Goal: Task Accomplishment & Management: Use online tool/utility

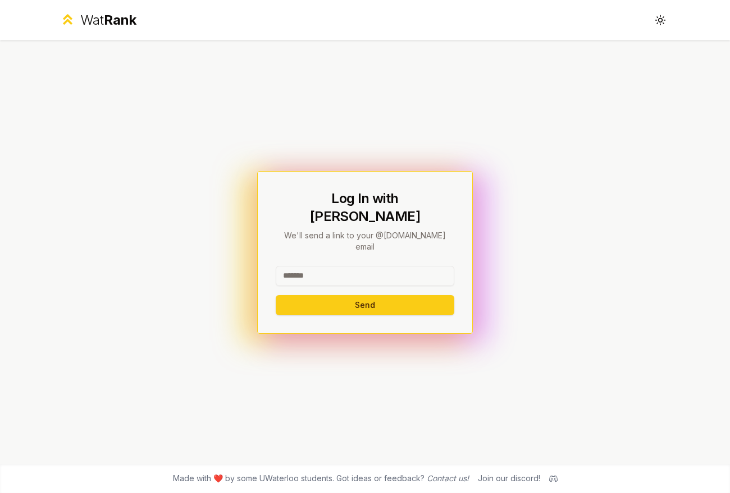
click at [299, 266] on input at bounding box center [365, 276] width 178 height 20
type input "********"
click at [358, 295] on button "Send" at bounding box center [365, 305] width 178 height 20
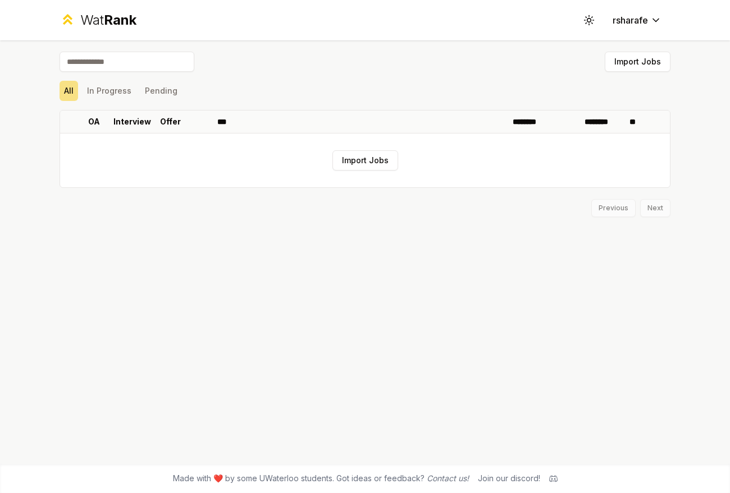
click at [158, 67] on input at bounding box center [126, 62] width 135 height 20
type input "***"
click at [120, 97] on button "In Progress" at bounding box center [109, 91] width 53 height 20
click at [160, 92] on button "Pending" at bounding box center [161, 91] width 42 height 20
click at [74, 95] on button "All" at bounding box center [68, 91] width 19 height 20
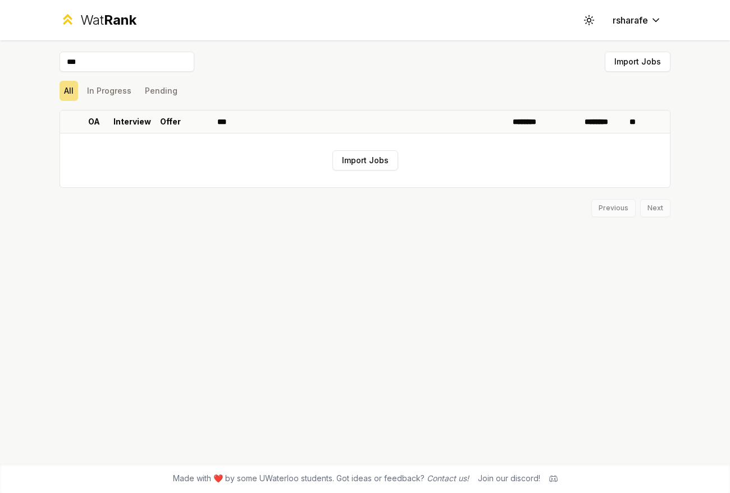
click at [115, 61] on input "***" at bounding box center [126, 62] width 135 height 20
click at [636, 13] on button "rsharafe" at bounding box center [636, 20] width 67 height 20
click at [657, 23] on html "Wat Rank Toggle theme rsharafe *** Import Jobs All In Progress Pending OA Inter…" at bounding box center [365, 246] width 730 height 493
click at [657, 22] on html "Wat Rank Toggle theme rsharafe *** Import Jobs All In Progress Pending OA Inter…" at bounding box center [365, 246] width 730 height 493
click at [596, 21] on button "Toggle theme" at bounding box center [589, 20] width 20 height 20
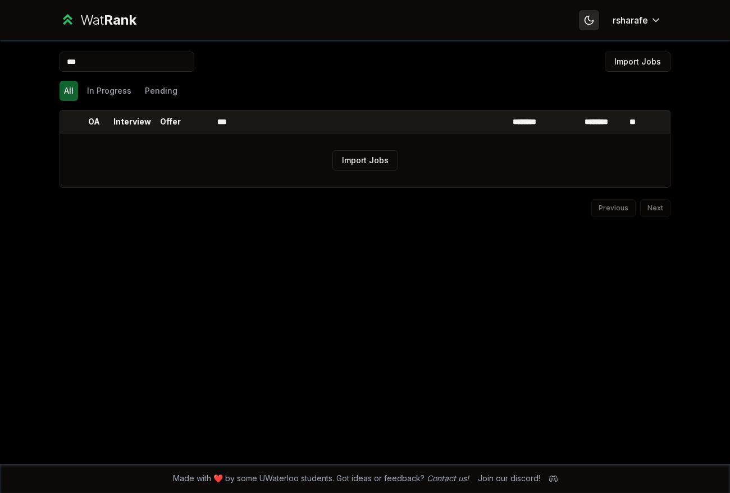
click at [596, 21] on button "Toggle theme" at bounding box center [589, 20] width 20 height 20
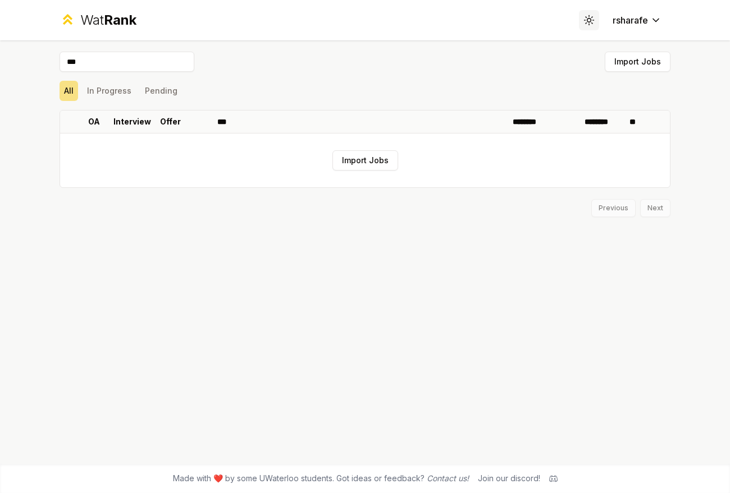
click at [596, 21] on button "Toggle theme" at bounding box center [589, 20] width 20 height 20
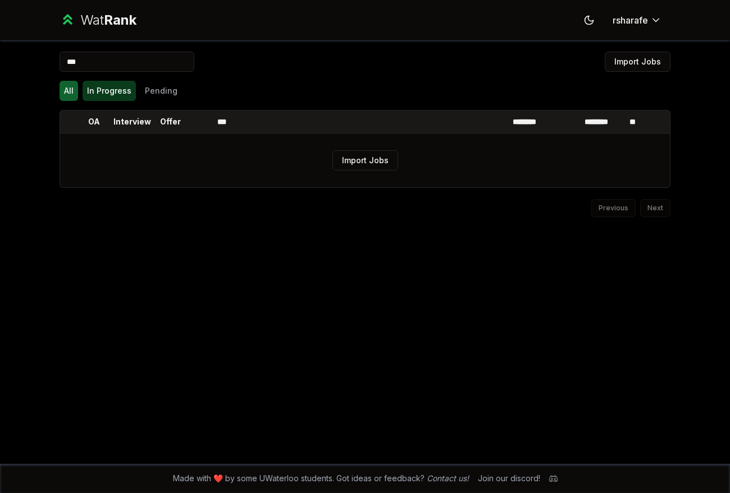
click at [129, 89] on button "In Progress" at bounding box center [109, 91] width 53 height 20
click at [180, 87] on div "All In Progress Pending" at bounding box center [364, 91] width 611 height 20
click at [178, 87] on div "All In Progress Pending" at bounding box center [364, 91] width 611 height 20
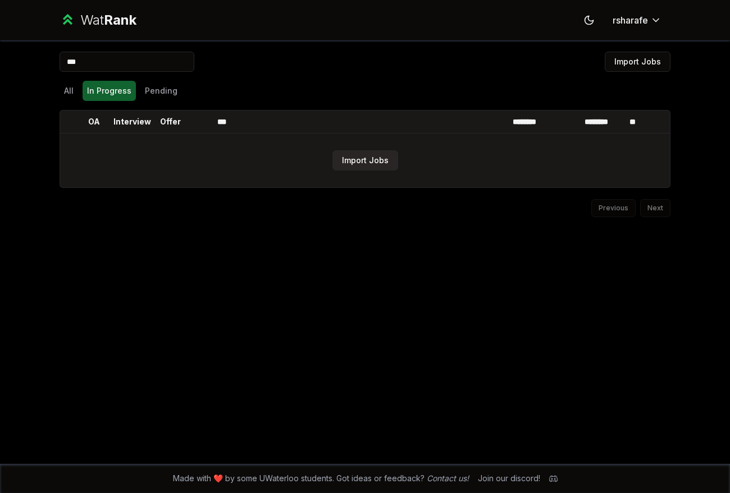
click at [377, 165] on button "Import Jobs" at bounding box center [365, 160] width 66 height 20
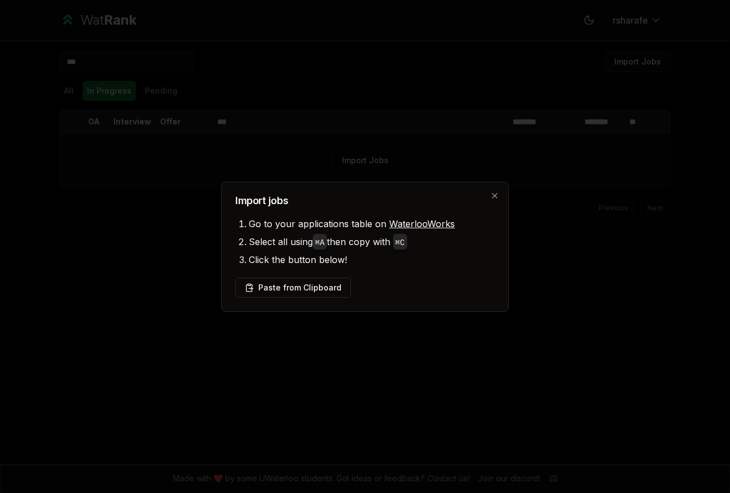
drag, startPoint x: 327, startPoint y: 292, endPoint x: 351, endPoint y: 305, distance: 27.9
click at [350, 305] on div "Import jobs Go to your applications table on WaterlooWorks Select all using ⌘ A…" at bounding box center [364, 247] width 287 height 130
click at [494, 189] on div "Import jobs Go to your applications table on WaterlooWorks Select all using ⌘ A…" at bounding box center [364, 247] width 287 height 130
click at [494, 194] on icon "button" at bounding box center [494, 195] width 9 height 9
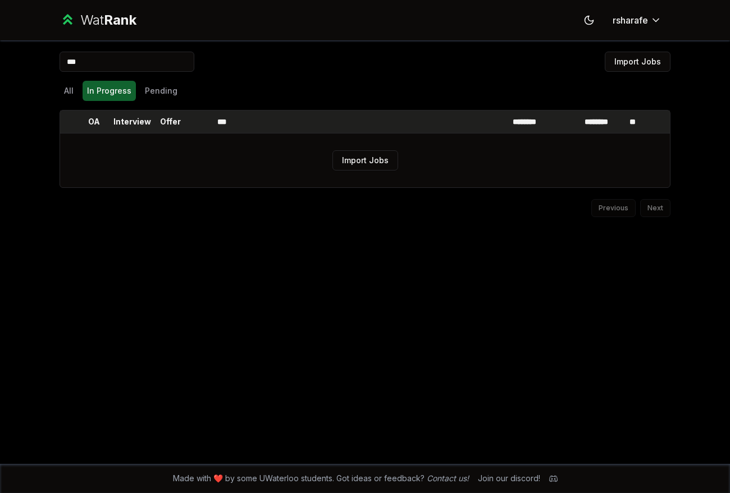
click at [168, 118] on p "Offer" at bounding box center [170, 121] width 21 height 11
click at [171, 83] on button "Pending" at bounding box center [161, 91] width 42 height 20
click at [66, 94] on button "All" at bounding box center [68, 91] width 19 height 20
click at [615, 212] on div "Previous Next" at bounding box center [364, 202] width 611 height 29
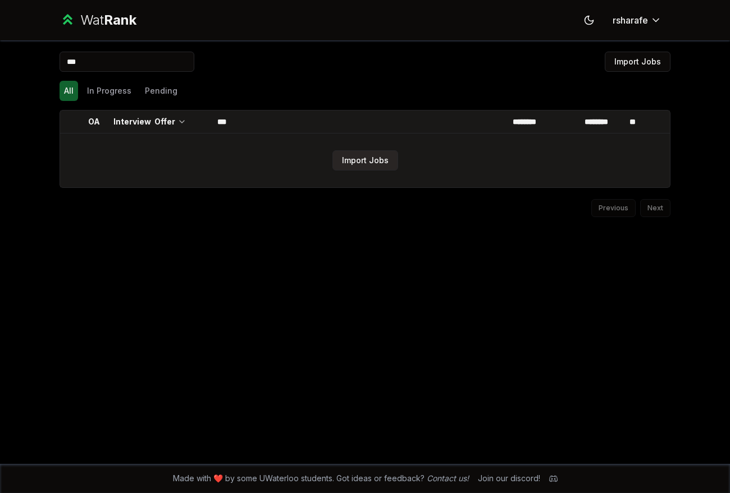
click at [363, 170] on button "Import Jobs" at bounding box center [365, 160] width 66 height 20
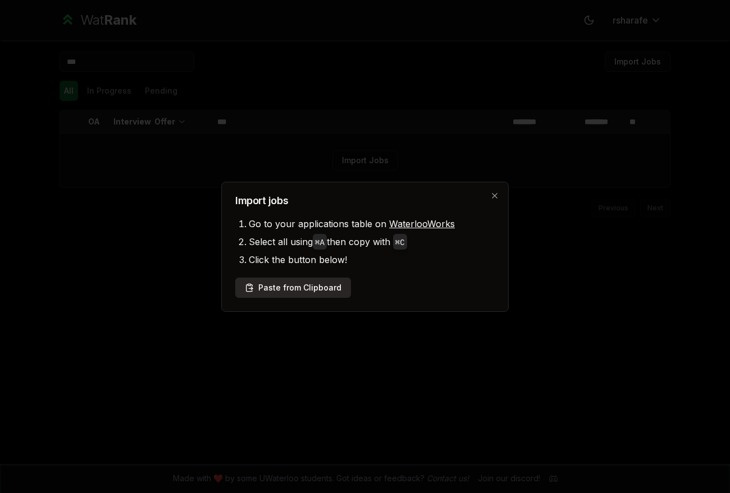
click at [313, 290] on button "Paste from Clipboard" at bounding box center [293, 288] width 116 height 20
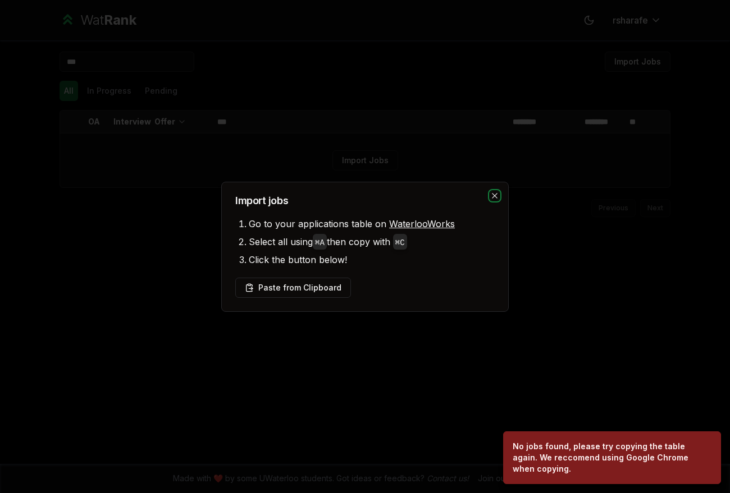
click at [492, 196] on icon "button" at bounding box center [494, 195] width 9 height 9
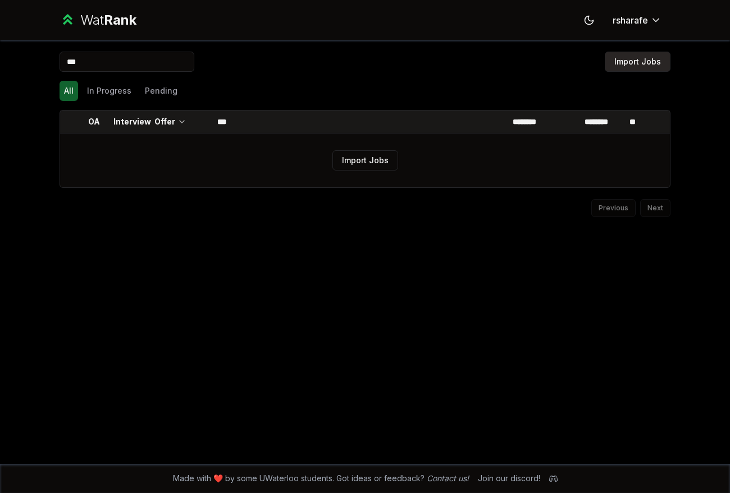
click at [658, 62] on button "Import Jobs" at bounding box center [637, 62] width 66 height 20
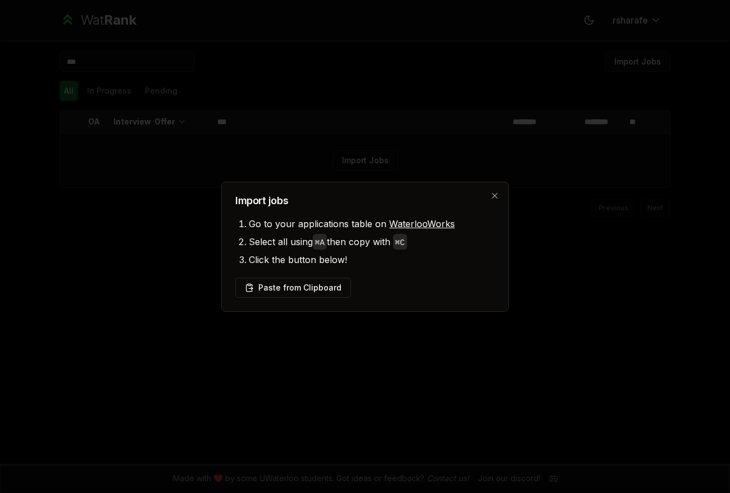
click at [416, 229] on link "WaterlooWorks" at bounding box center [422, 223] width 66 height 11
click at [305, 287] on button "Paste from Clipboard" at bounding box center [293, 288] width 116 height 20
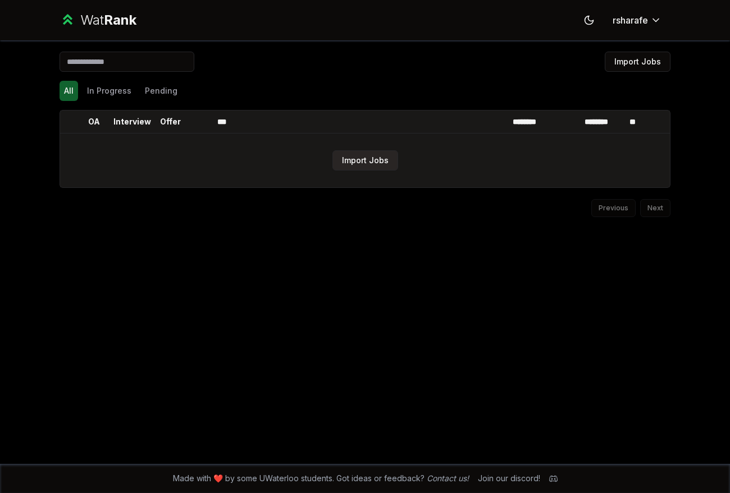
click at [387, 161] on button "Import Jobs" at bounding box center [365, 160] width 66 height 20
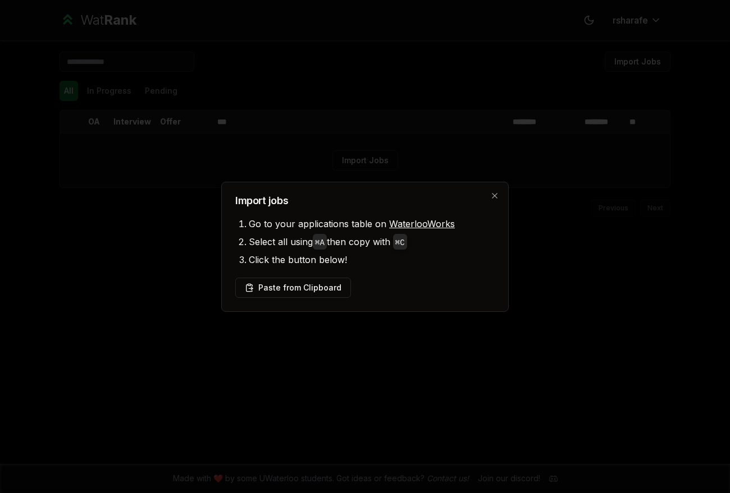
click at [408, 223] on link "WaterlooWorks" at bounding box center [422, 223] width 66 height 11
